Goal: Task Accomplishment & Management: Manage account settings

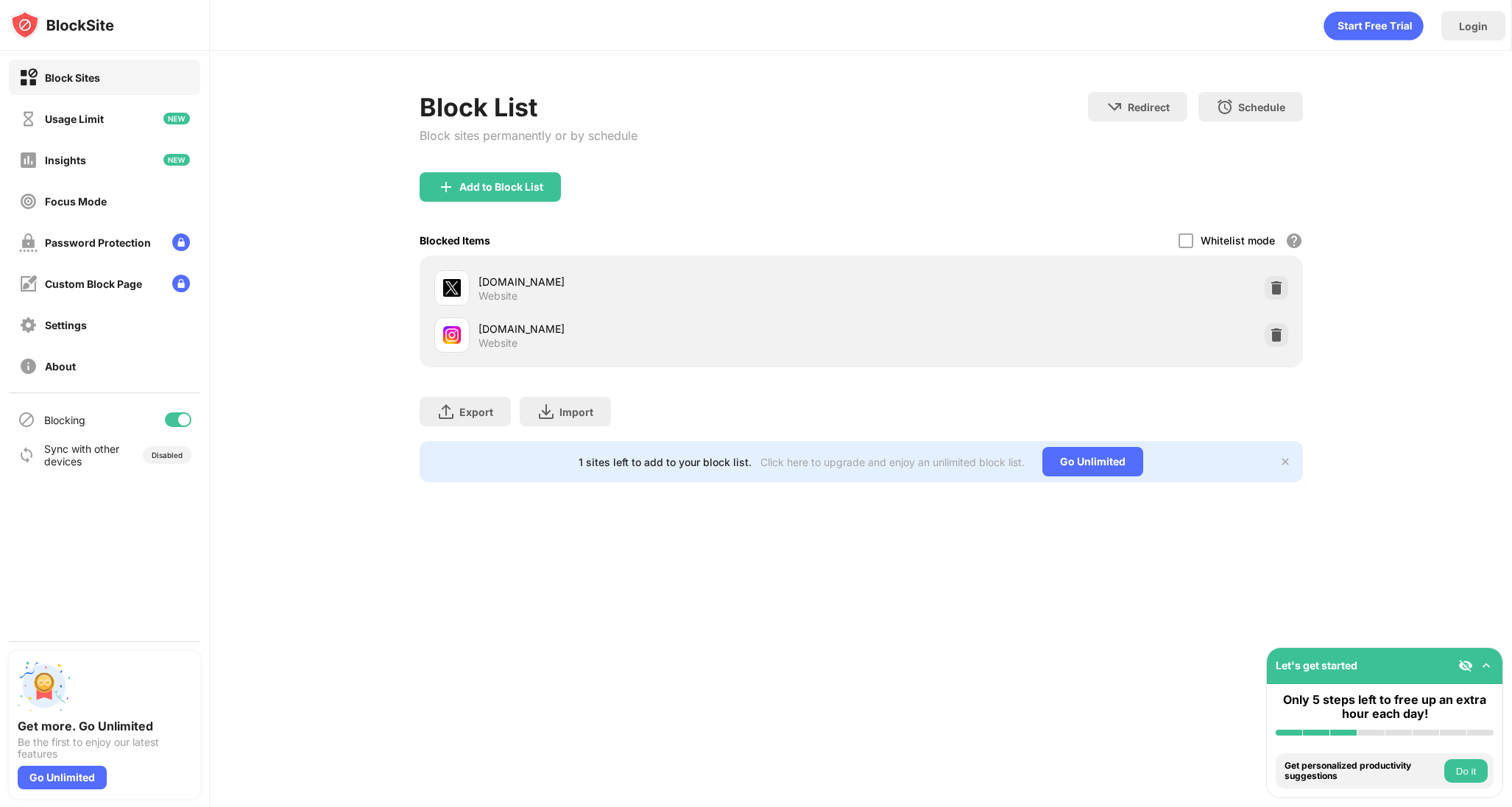
click at [1265, 333] on div at bounding box center [1276, 335] width 24 height 24
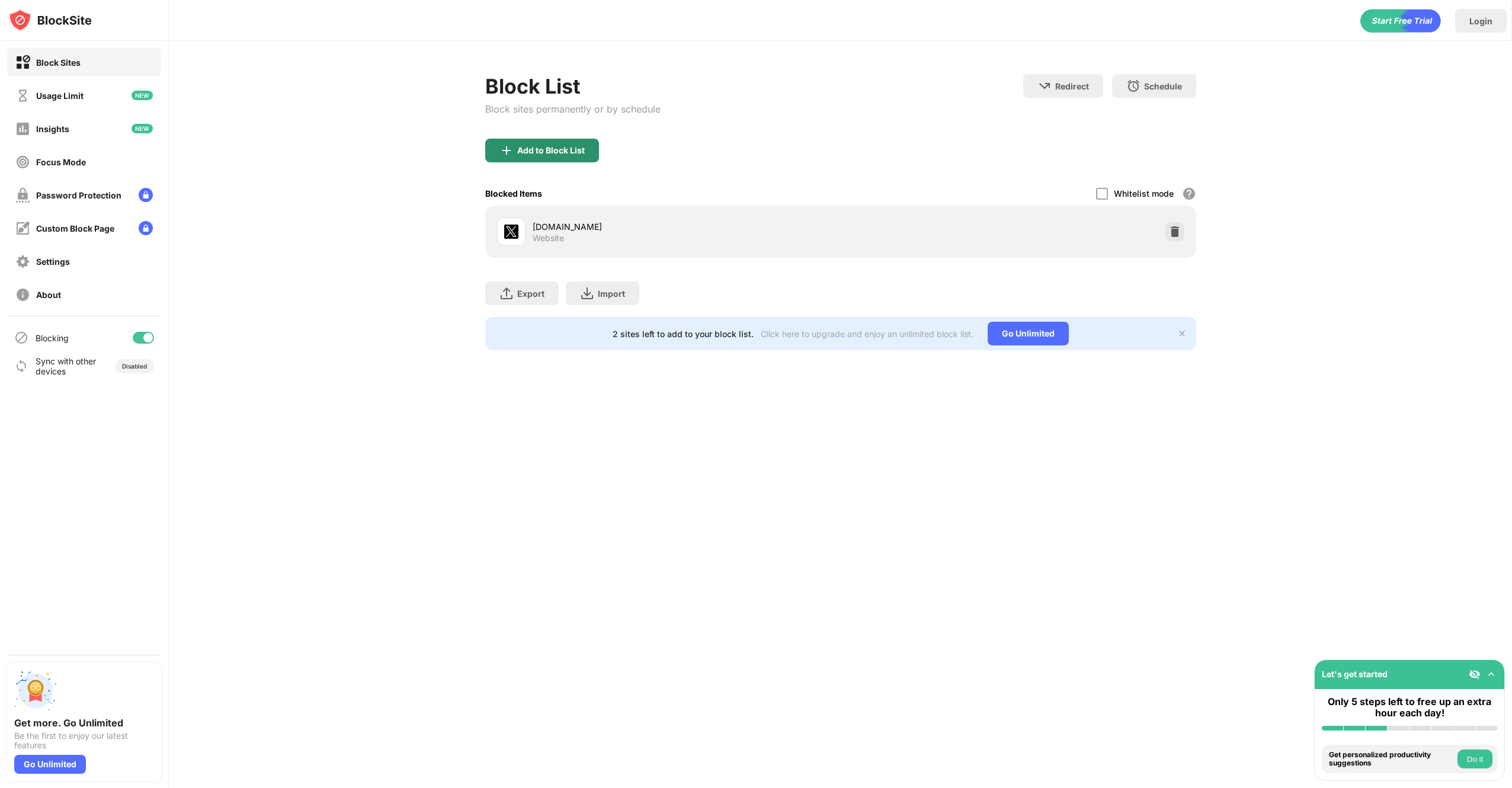
click at [581, 140] on div "Add to Block List" at bounding box center [542, 151] width 114 height 24
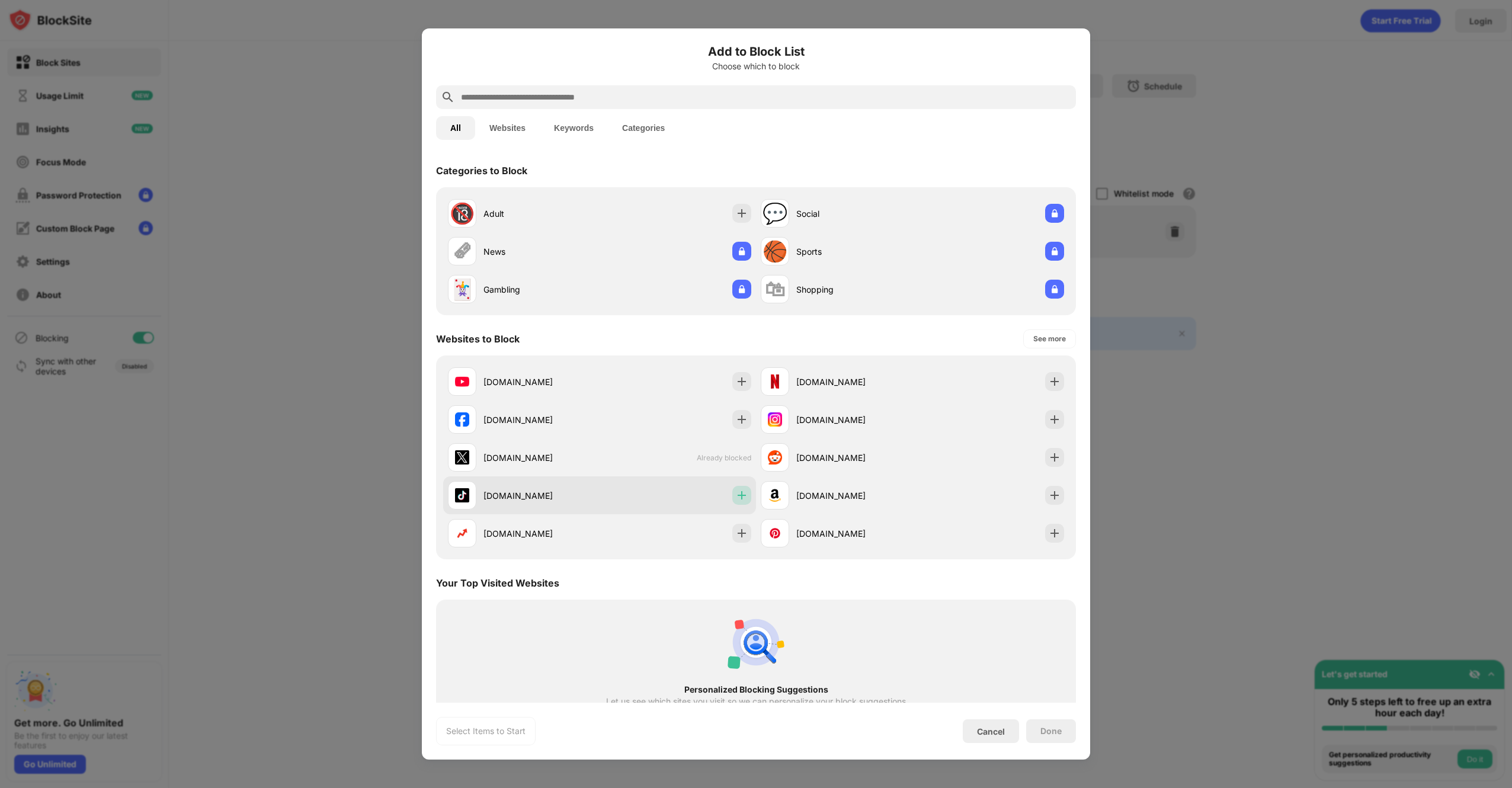
click at [742, 488] on div at bounding box center [741, 495] width 19 height 19
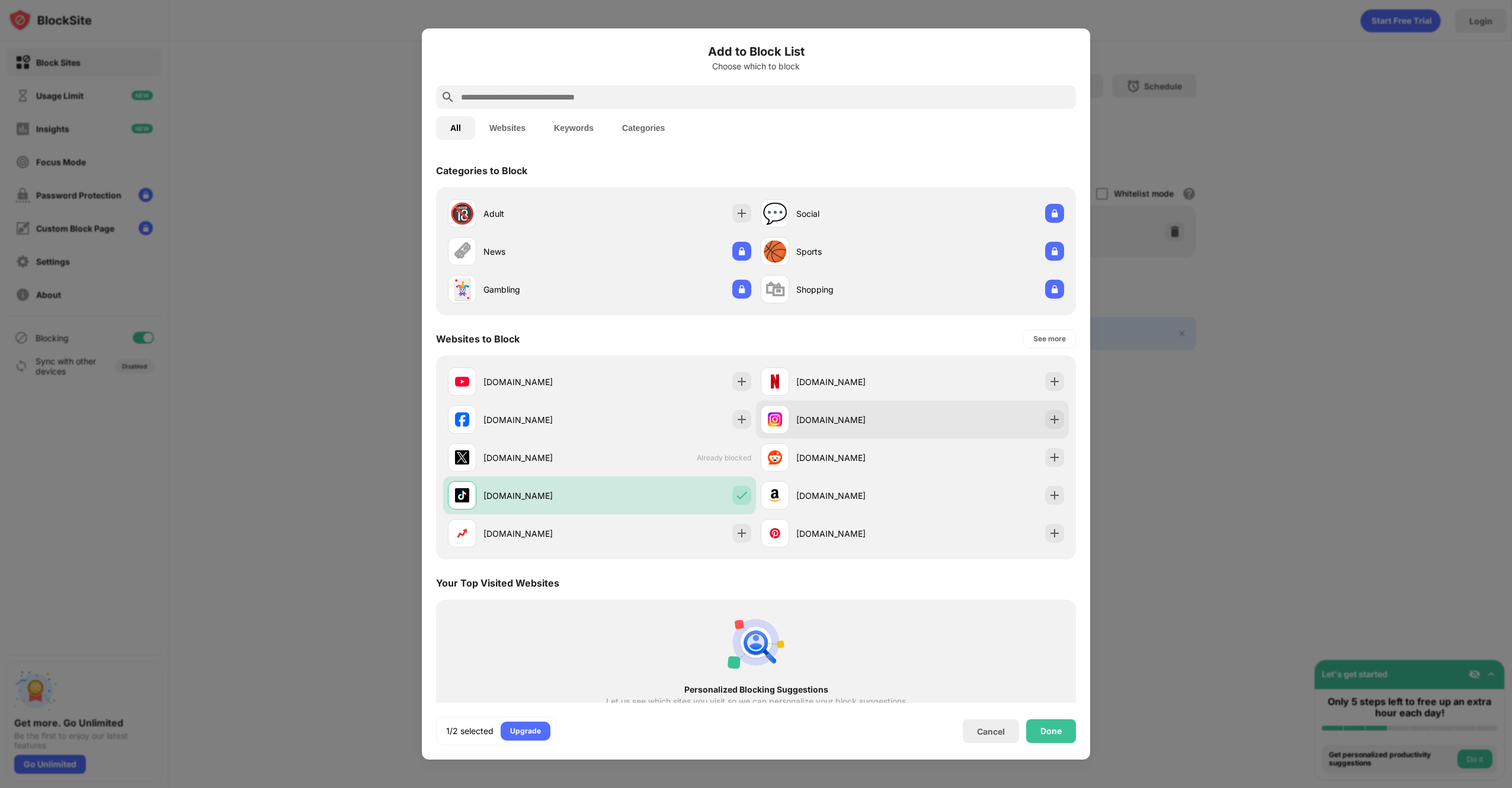
click at [1050, 417] on img at bounding box center [1055, 420] width 12 height 12
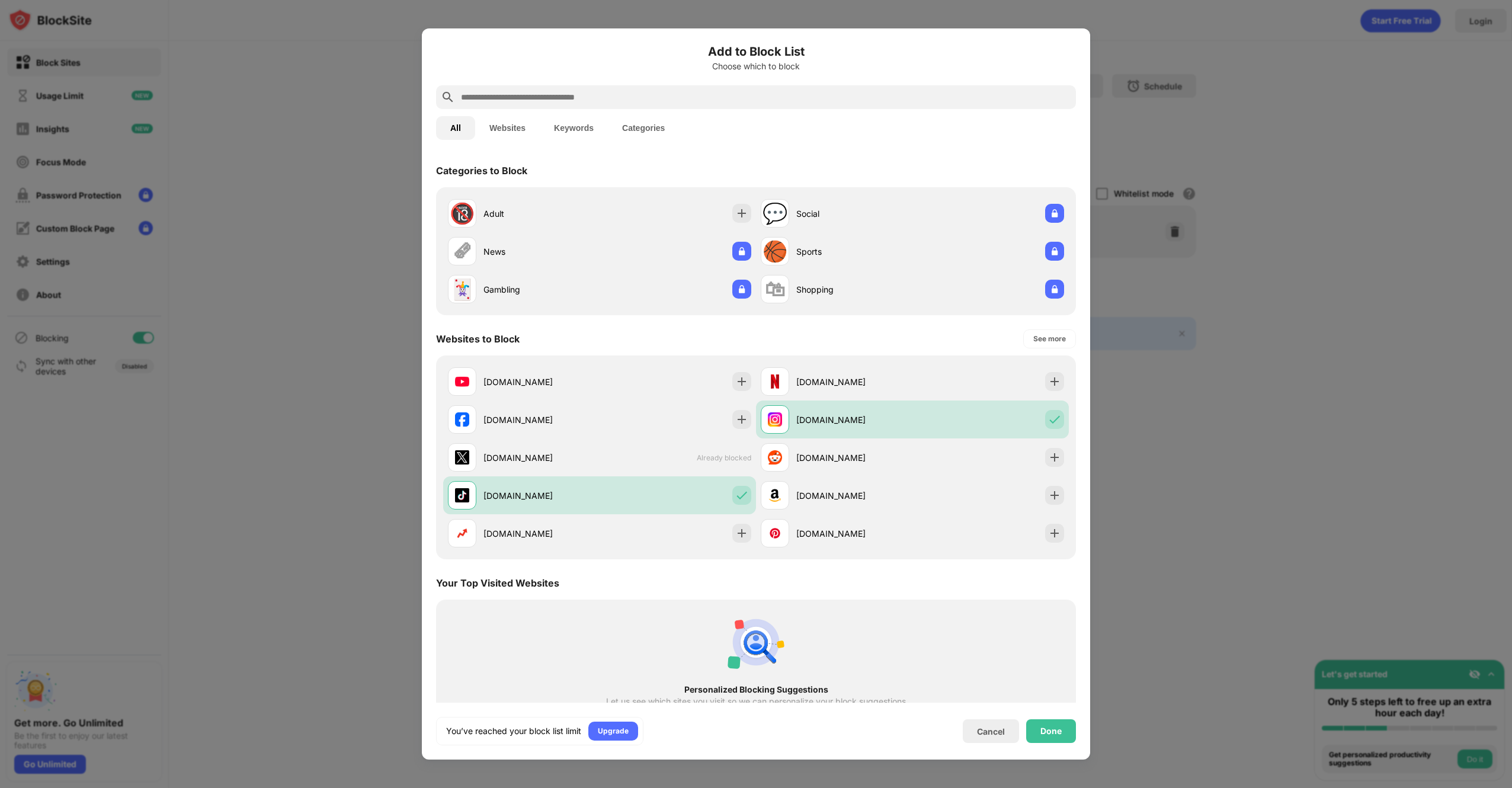
click at [1061, 649] on div "You’ve reached your block list limit Upgrade Cancel Done" at bounding box center [756, 731] width 640 height 29
click at [1061, 649] on div "Done" at bounding box center [1051, 732] width 50 height 24
